Goal: Task Accomplishment & Management: Use online tool/utility

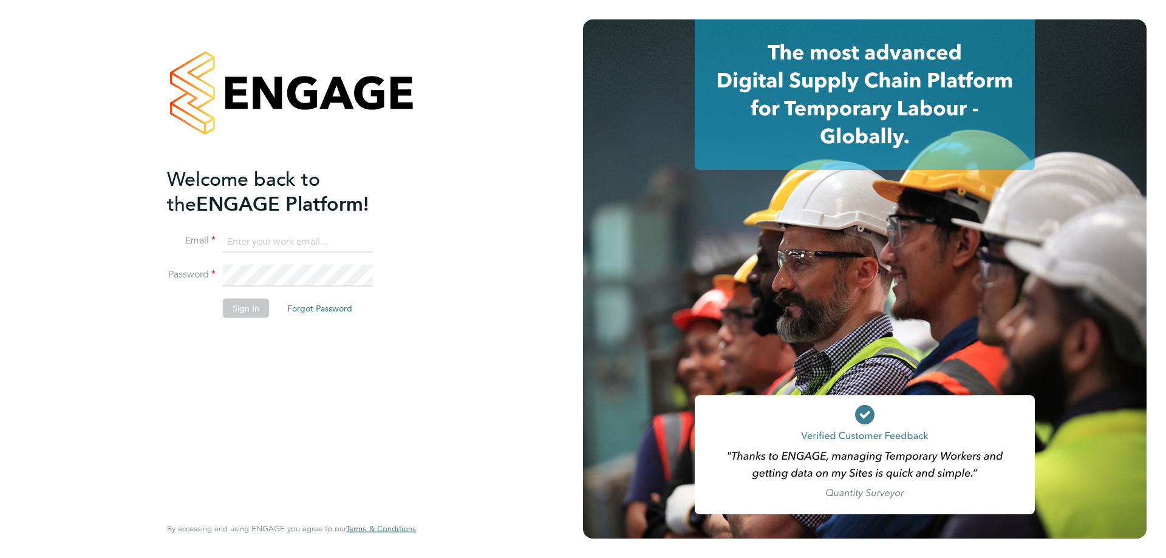
type input "l.moody@ionic.jobs"
click at [233, 304] on button "Sign In" at bounding box center [246, 308] width 46 height 19
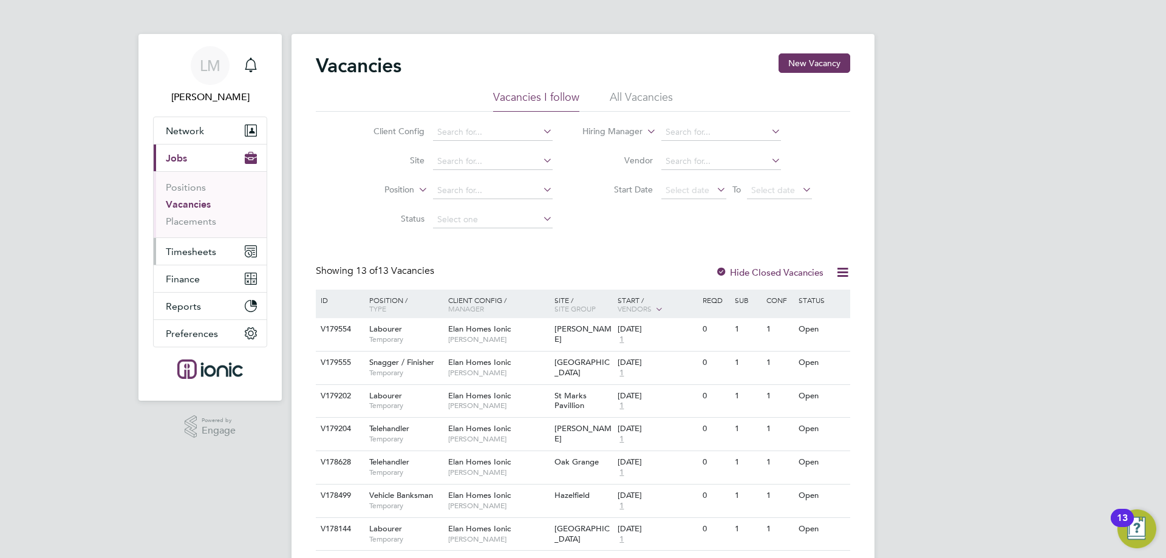
click at [219, 246] on button "Timesheets" at bounding box center [210, 251] width 113 height 27
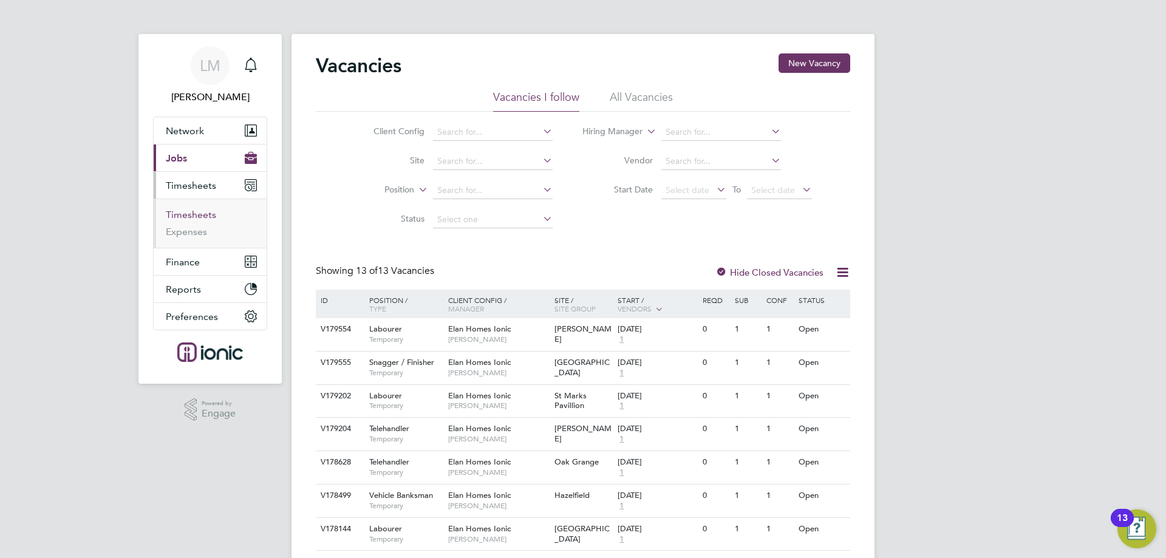
click at [182, 211] on link "Timesheets" at bounding box center [191, 215] width 50 height 12
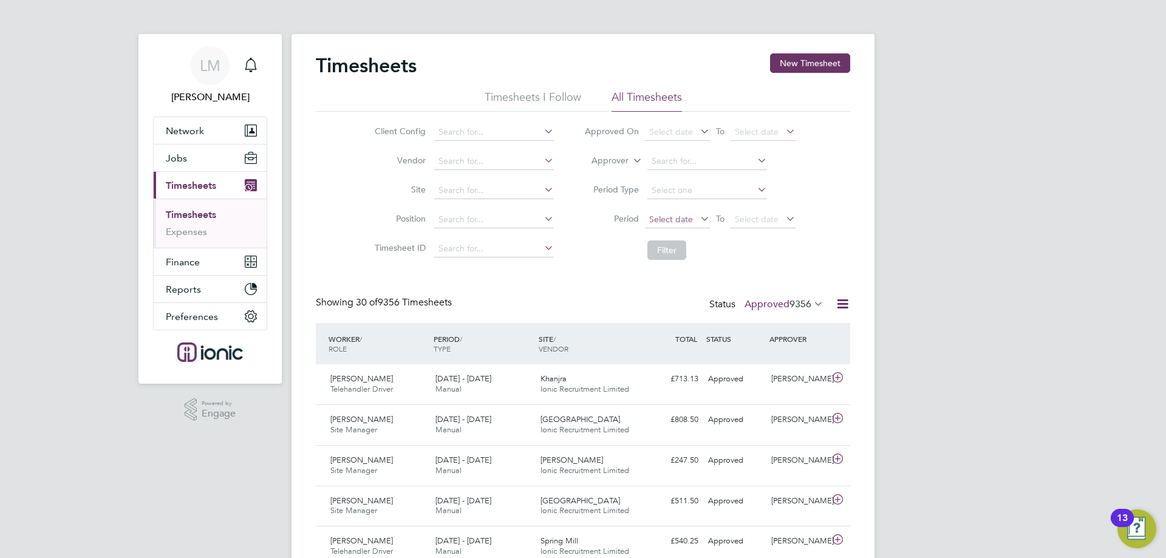
click at [696, 219] on span "Select date" at bounding box center [677, 220] width 65 height 16
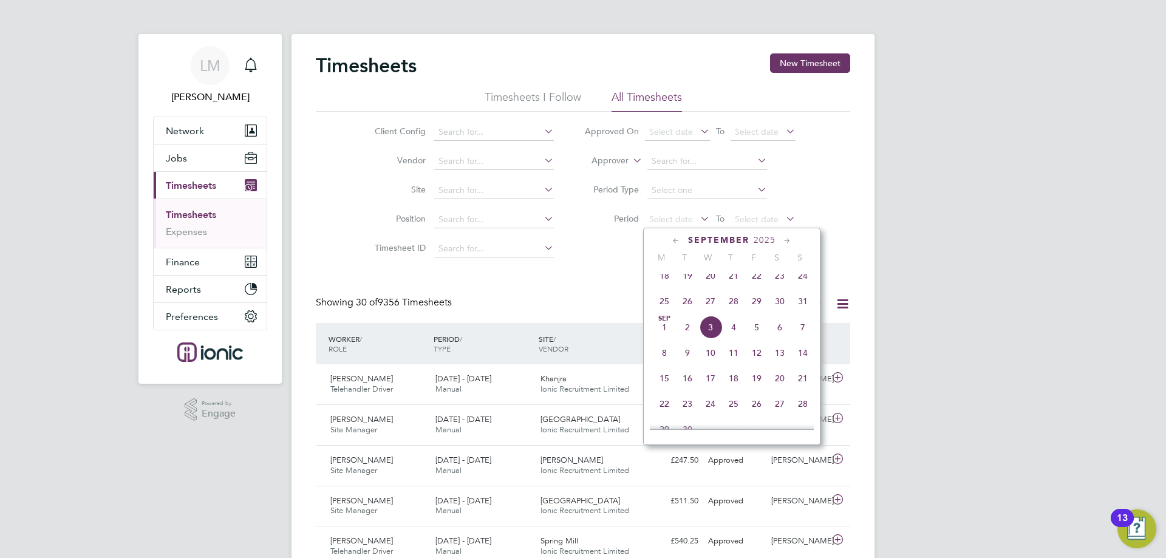
click at [662, 308] on span "25" at bounding box center [664, 301] width 23 height 23
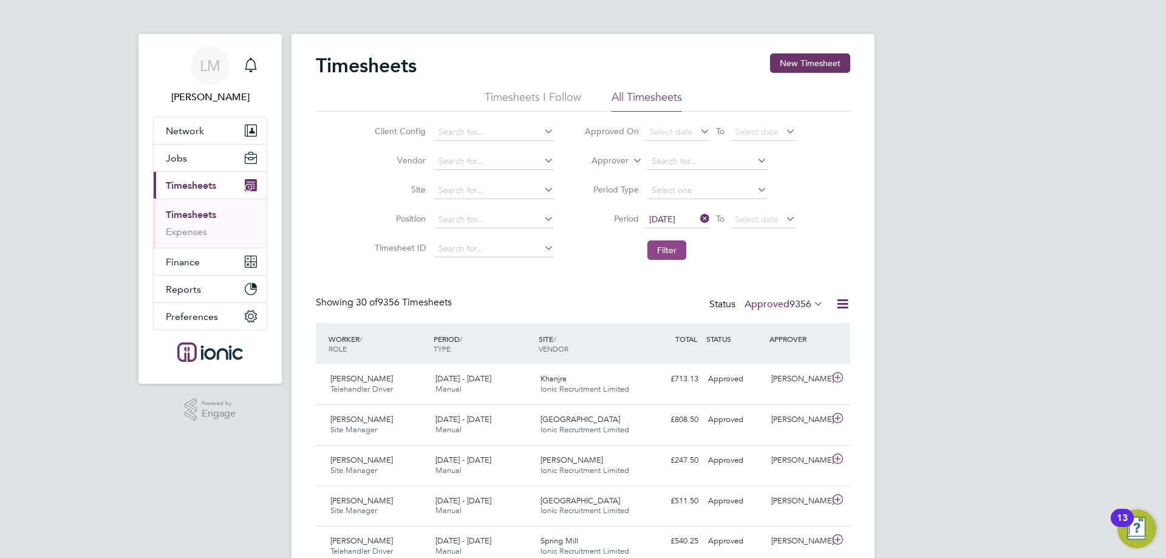
click at [659, 248] on button "Filter" at bounding box center [666, 249] width 39 height 19
click at [783, 306] on label "Approved 21" at bounding box center [789, 304] width 68 height 12
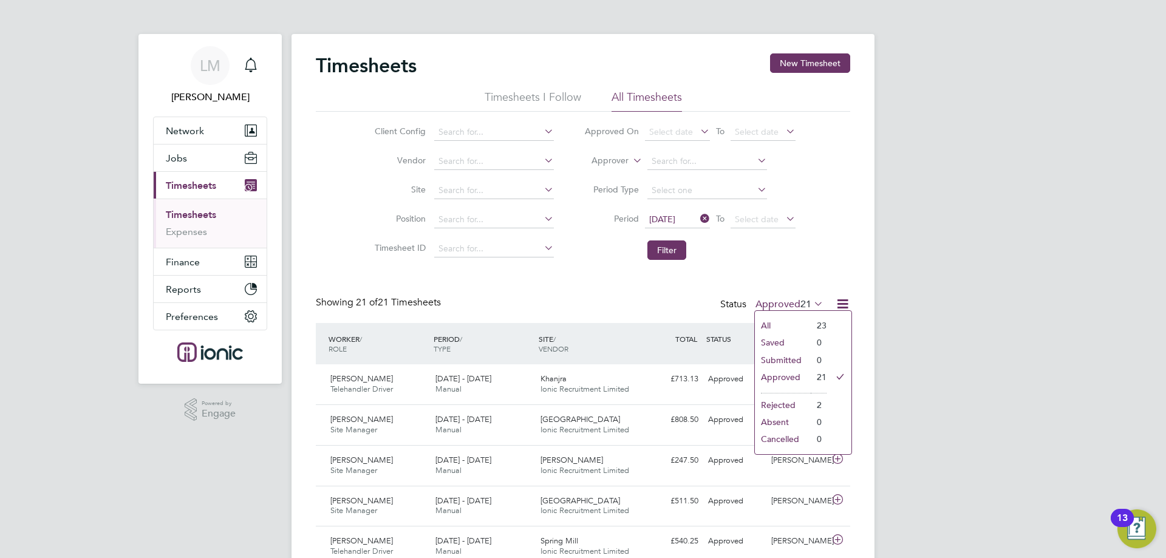
click at [800, 364] on li "Submitted" at bounding box center [783, 360] width 56 height 17
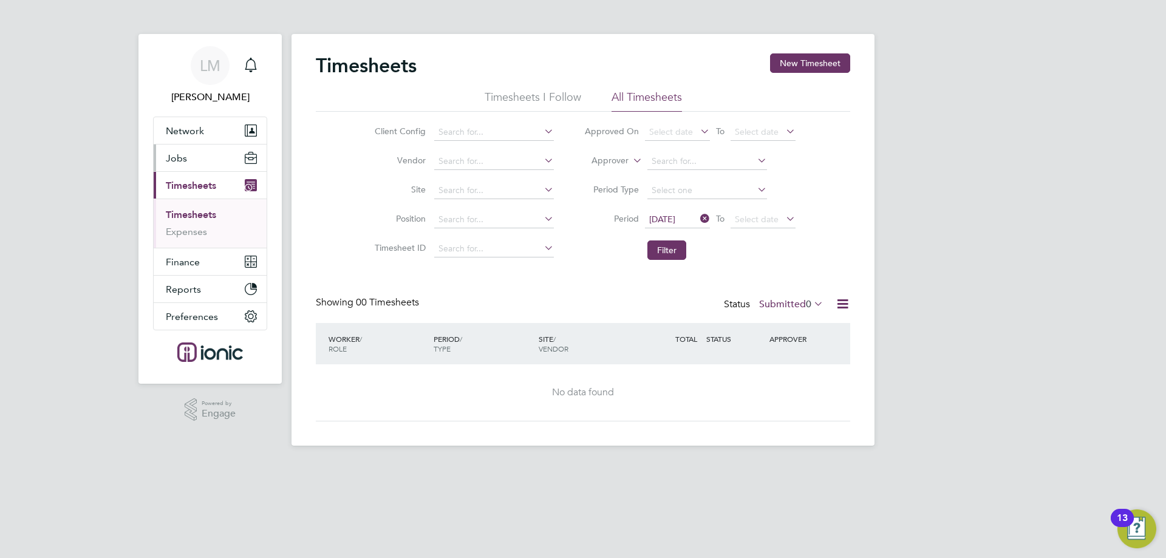
click at [199, 169] on button "Jobs" at bounding box center [210, 157] width 113 height 27
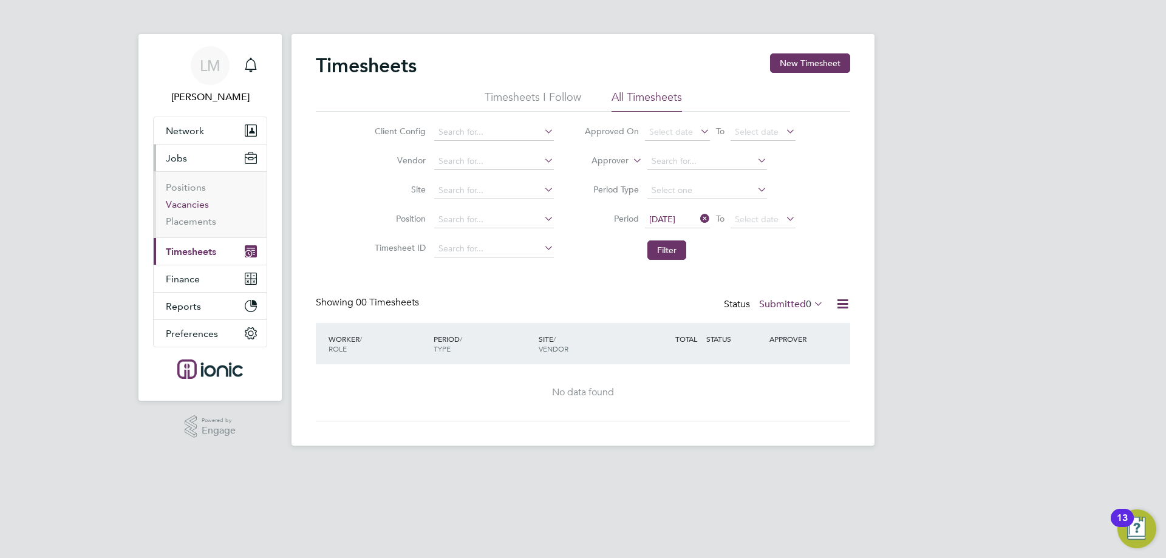
click at [178, 205] on link "Vacancies" at bounding box center [187, 205] width 43 height 12
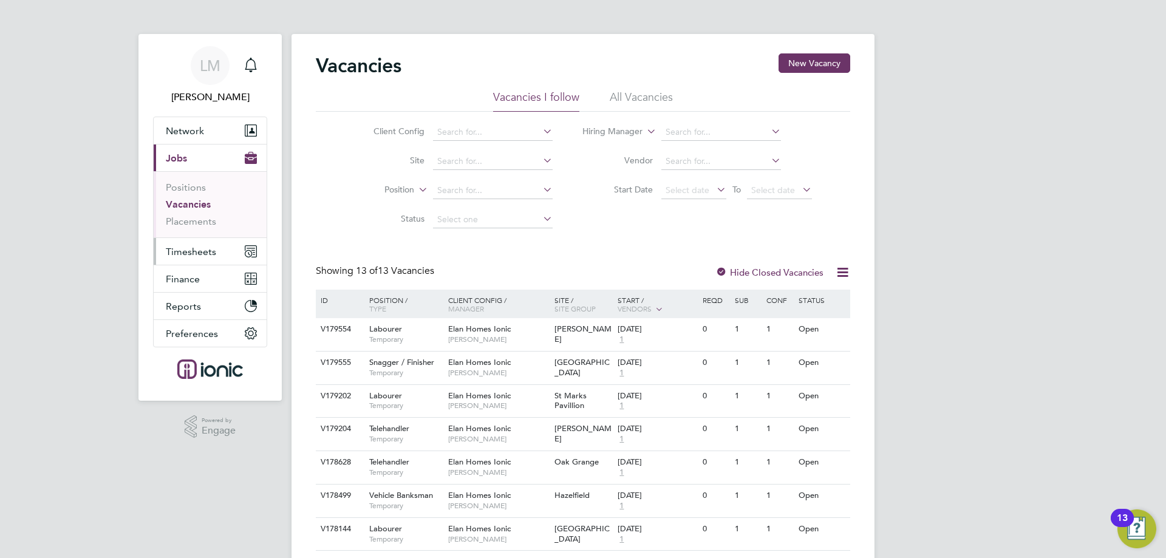
click at [199, 251] on span "Timesheets" at bounding box center [191, 252] width 50 height 12
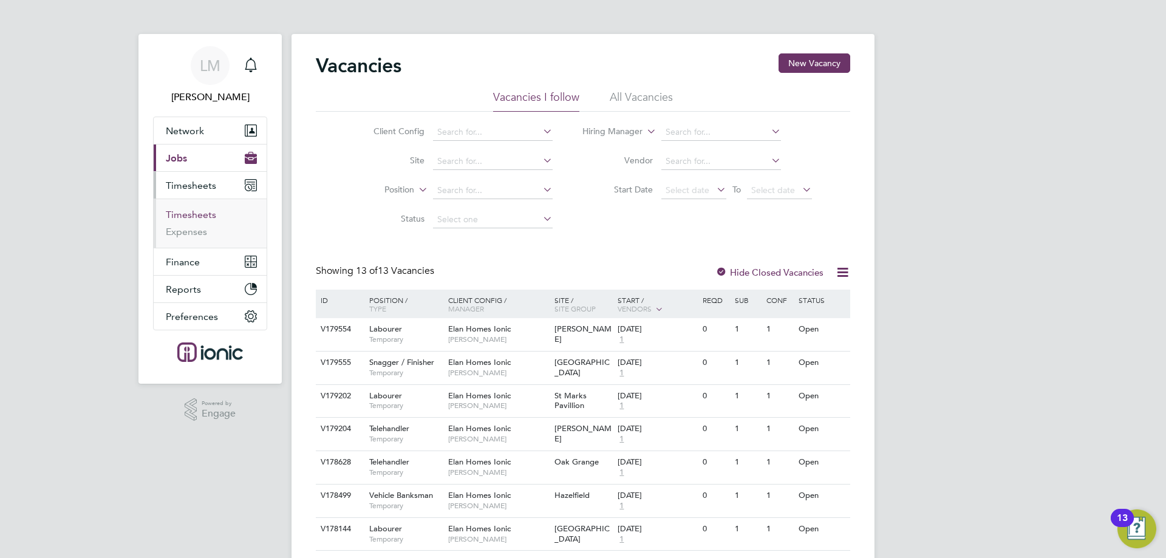
click at [185, 216] on link "Timesheets" at bounding box center [191, 215] width 50 height 12
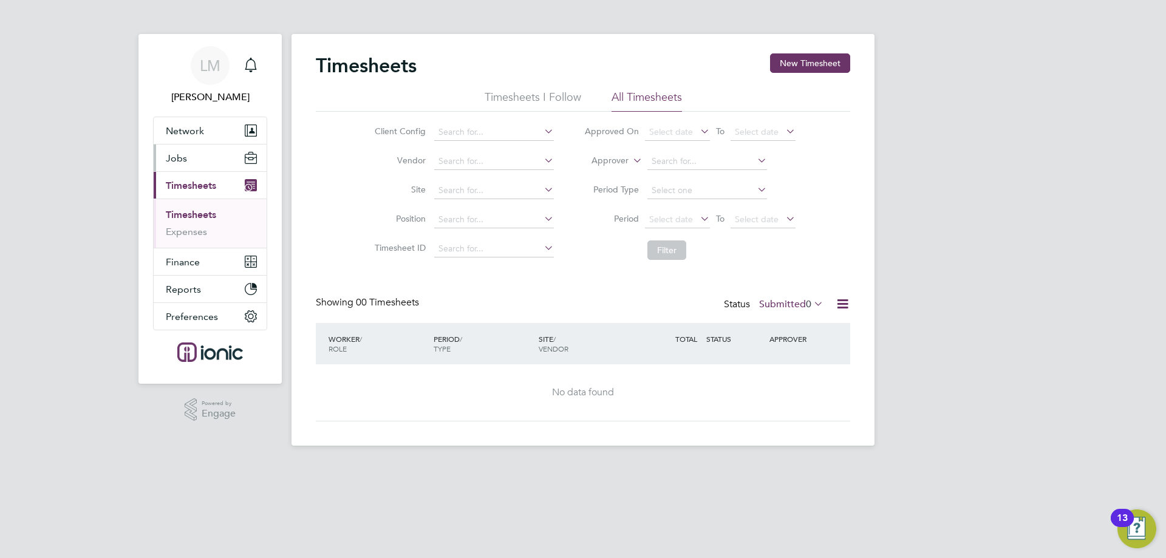
click at [200, 154] on button "Jobs" at bounding box center [210, 157] width 113 height 27
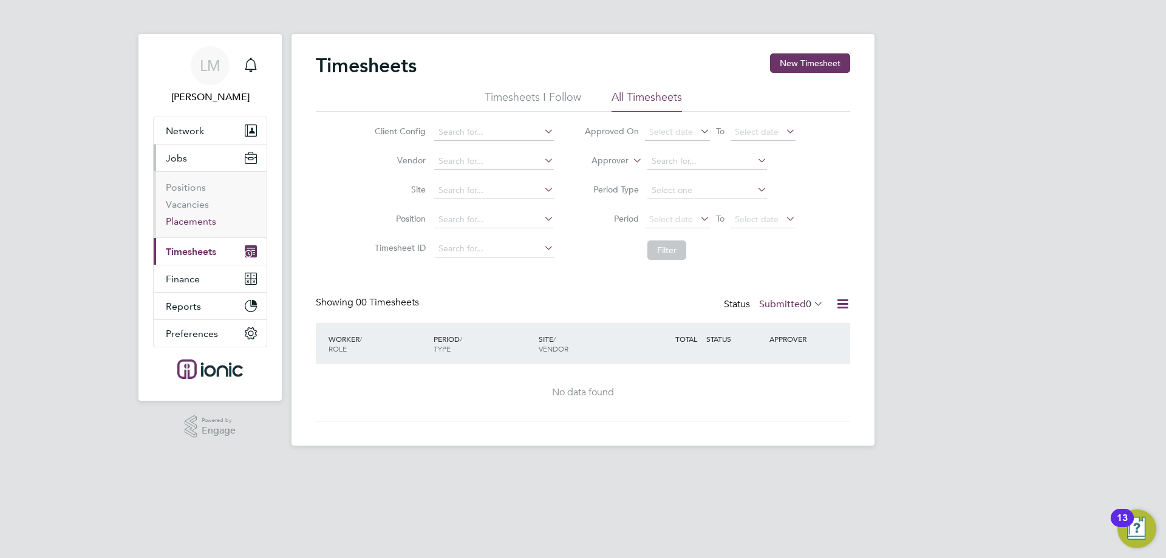
click at [197, 219] on link "Placements" at bounding box center [191, 222] width 50 height 12
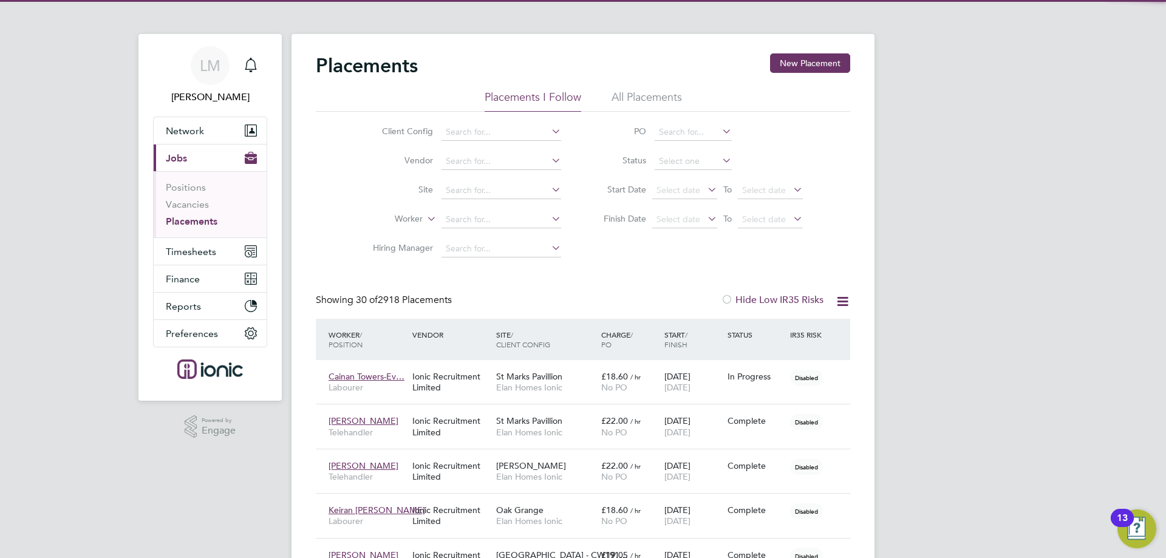
scroll to position [35, 84]
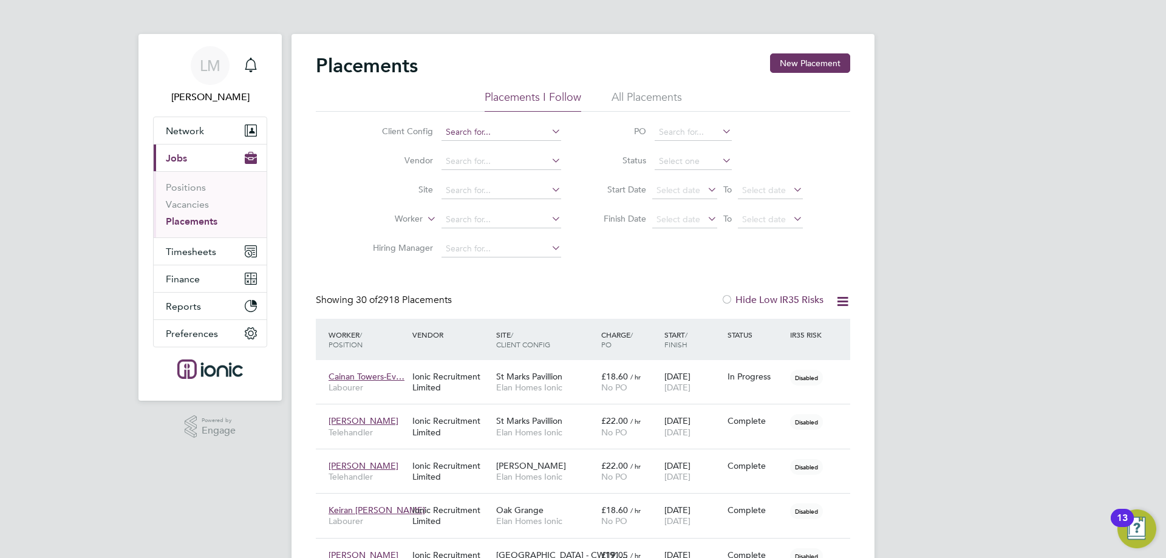
click at [464, 126] on input at bounding box center [501, 132] width 120 height 17
click at [497, 240] on li "Elan Homes Ionic" at bounding box center [524, 248] width 166 height 16
type input "Elan Homes Ionic"
click at [692, 157] on input at bounding box center [692, 161] width 77 height 17
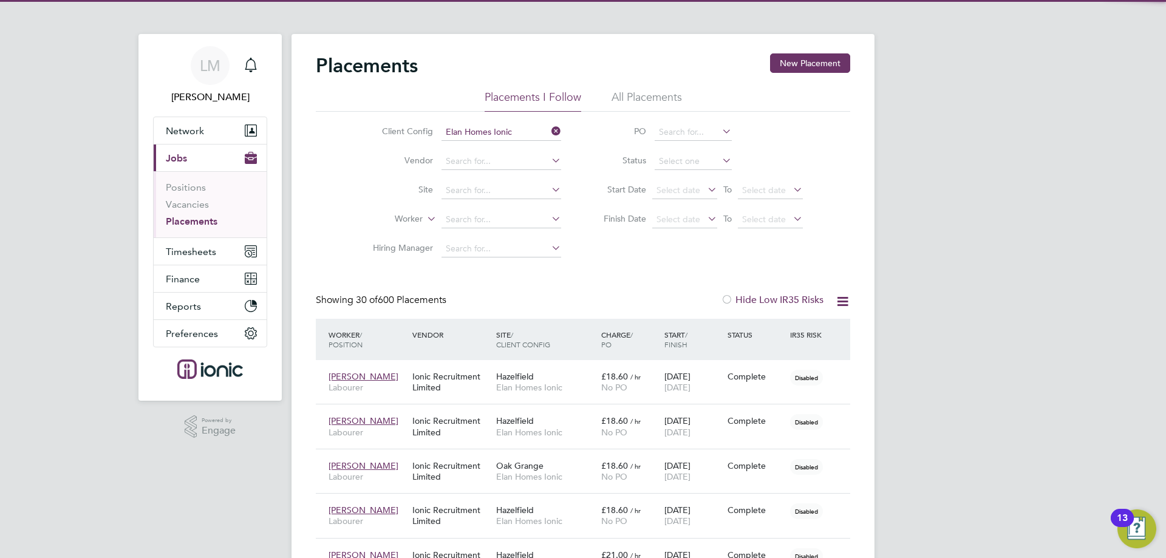
click at [697, 157] on input at bounding box center [692, 161] width 77 height 17
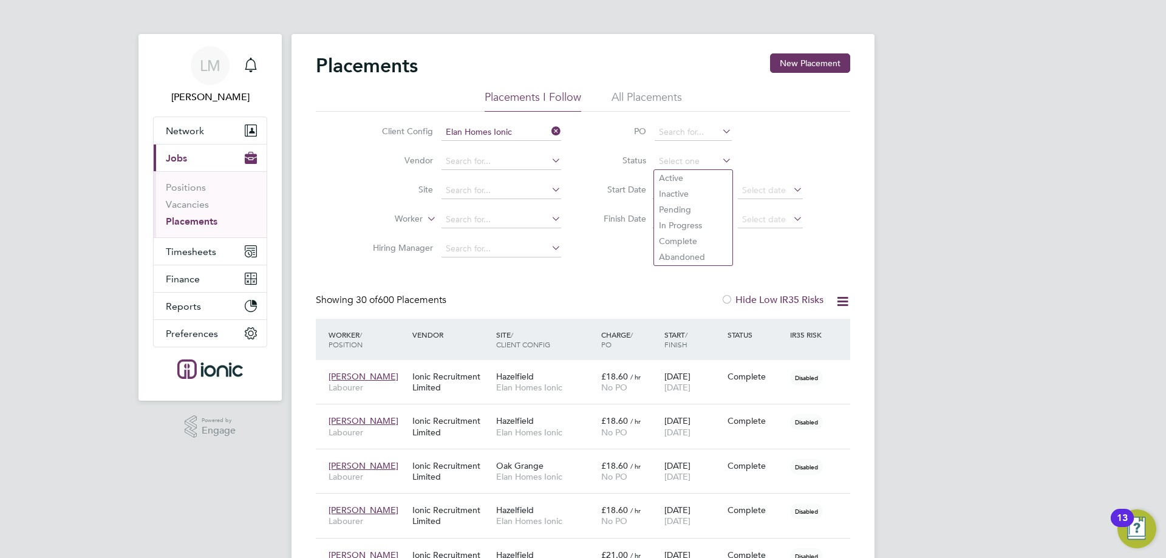
click at [674, 180] on li "Active" at bounding box center [693, 178] width 78 height 16
type input "Active"
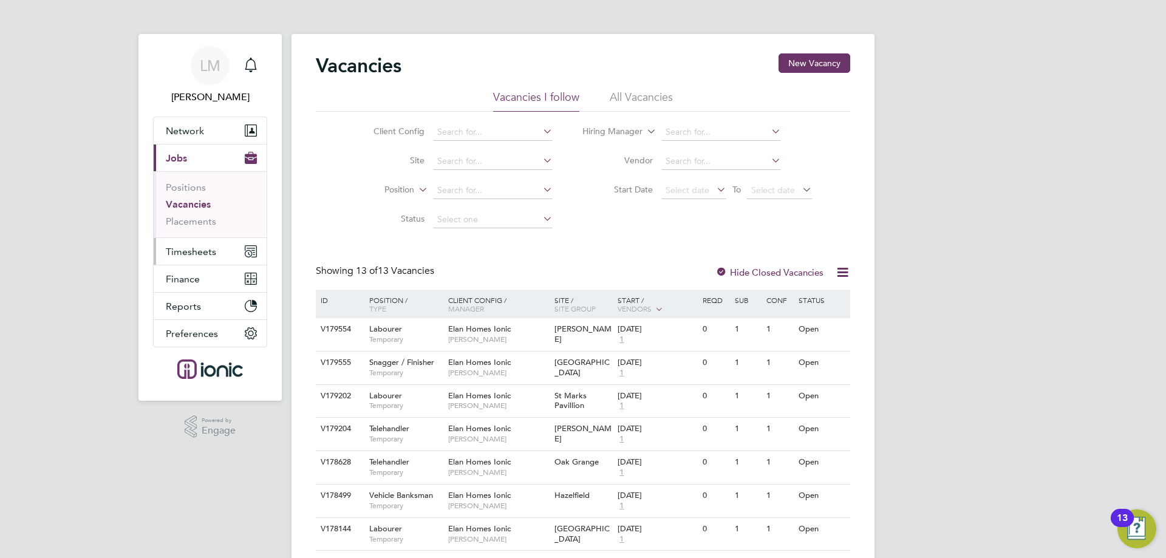
click at [181, 251] on span "Timesheets" at bounding box center [191, 252] width 50 height 12
click at [193, 221] on link "Placements" at bounding box center [191, 222] width 50 height 12
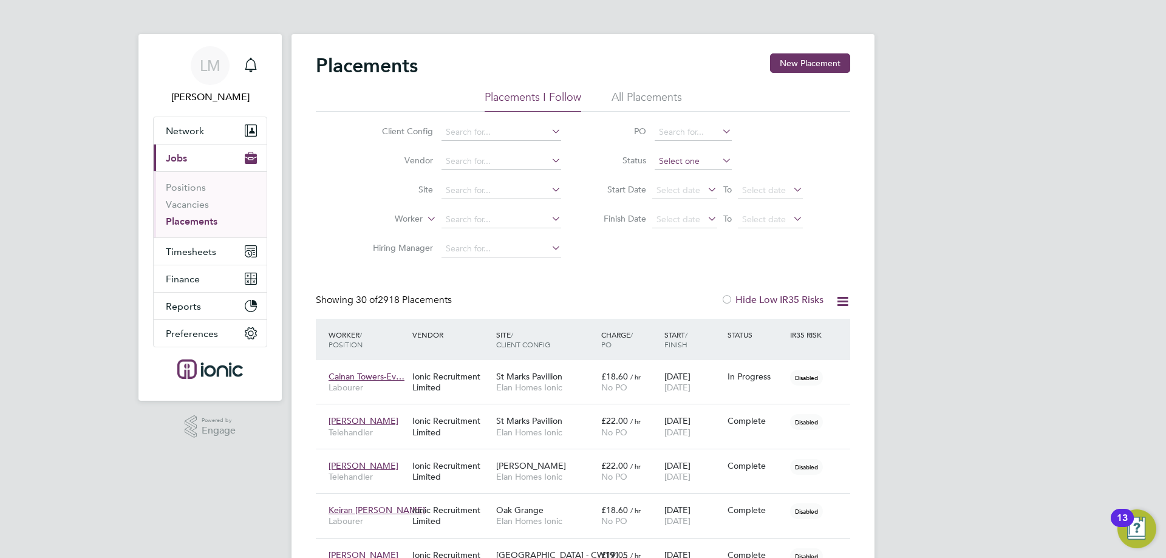
click at [690, 162] on input at bounding box center [692, 161] width 77 height 17
click at [685, 180] on li "Active" at bounding box center [693, 177] width 78 height 16
type input "Active"
click at [501, 131] on input at bounding box center [501, 132] width 120 height 17
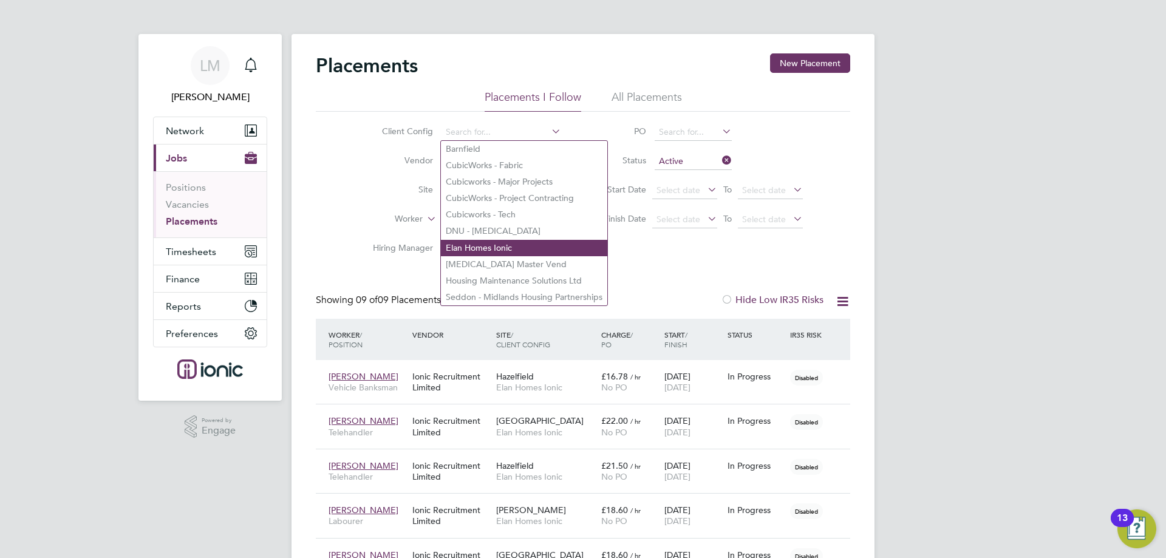
click at [492, 243] on li "Elan Homes Ionic" at bounding box center [524, 248] width 166 height 16
type input "Elan Homes Ionic"
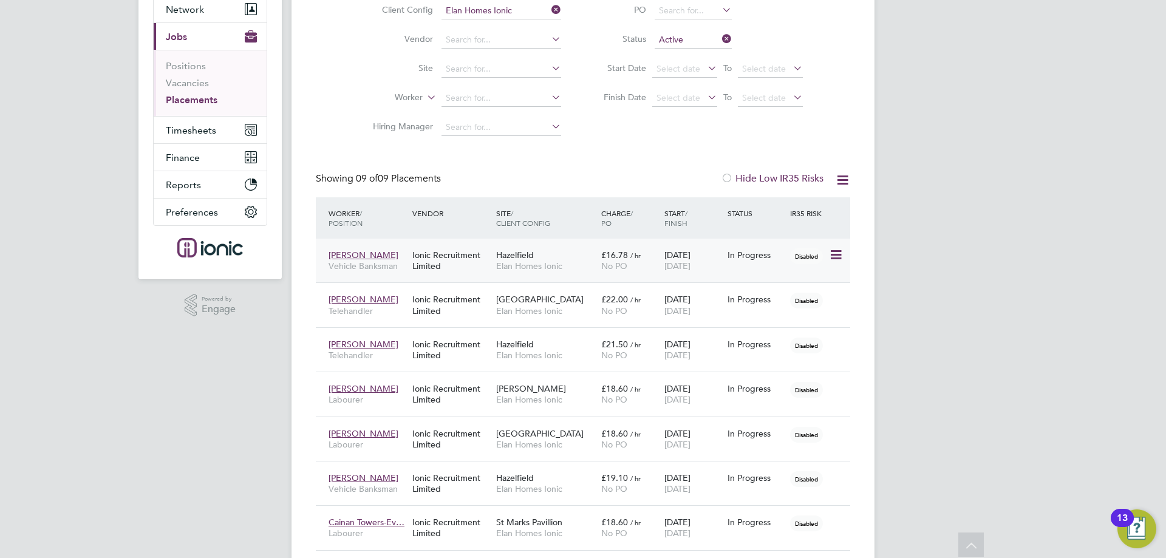
scroll to position [243, 0]
